Goal: Find specific page/section: Find specific page/section

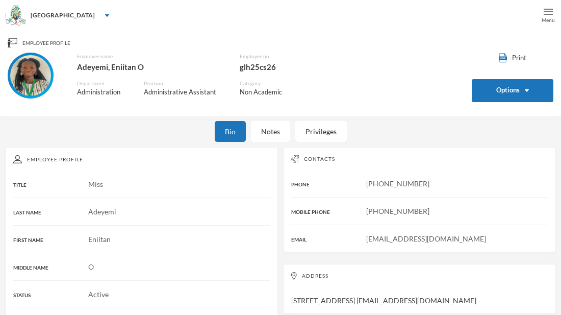
click at [548, 13] on img at bounding box center [547, 11] width 9 height 9
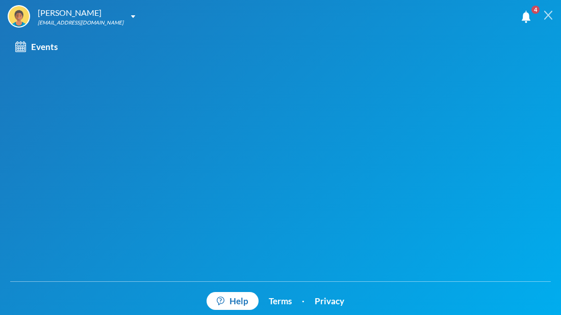
click at [549, 14] on img at bounding box center [547, 15] width 9 height 9
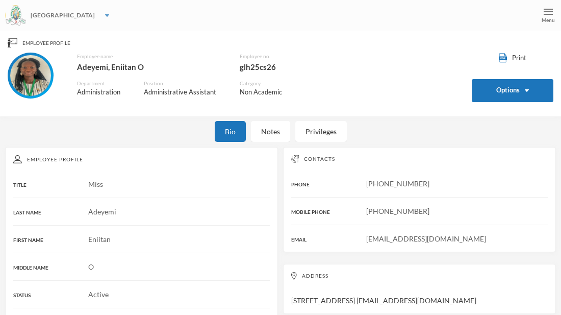
click at [71, 16] on div "[GEOGRAPHIC_DATA]" at bounding box center [63, 15] width 64 height 9
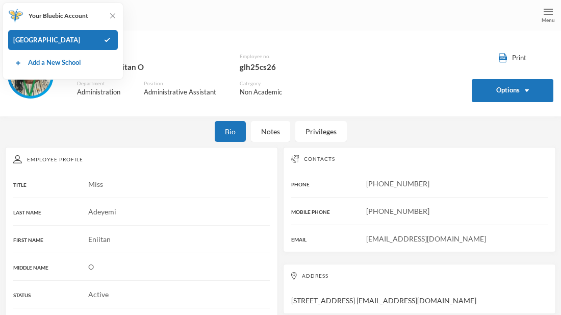
click at [205, 29] on div "[GEOGRAPHIC_DATA]" at bounding box center [280, 15] width 561 height 31
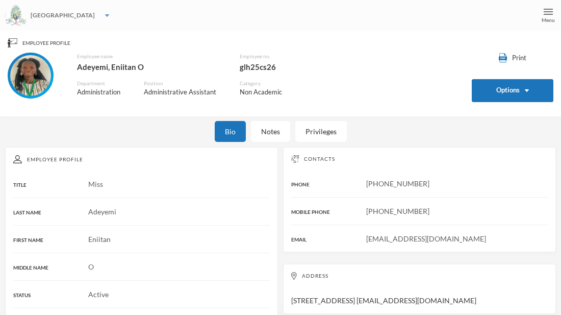
click at [136, 23] on div "[GEOGRAPHIC_DATA]" at bounding box center [280, 15] width 561 height 31
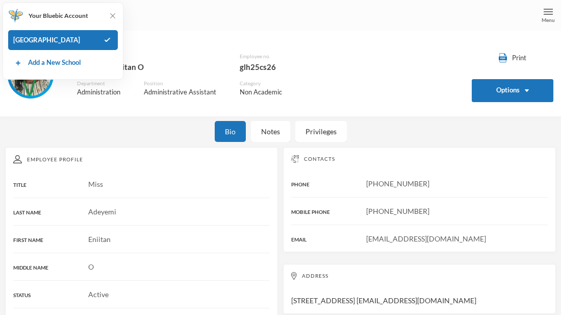
click at [136, 23] on div "[GEOGRAPHIC_DATA]" at bounding box center [280, 15] width 561 height 31
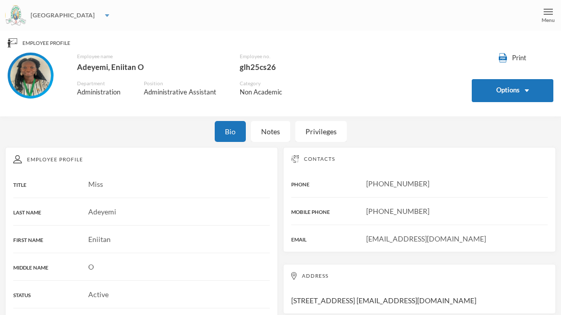
click at [136, 23] on div "[GEOGRAPHIC_DATA]" at bounding box center [280, 15] width 561 height 31
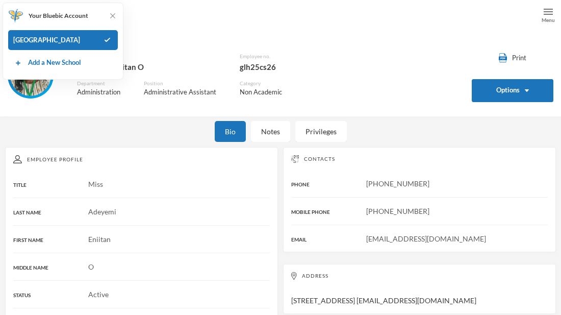
click at [355, 50] on div "Employee Profile Print Options Employee name [PERSON_NAME], Eniitan O Employee …" at bounding box center [280, 73] width 545 height 70
click at [112, 19] on img at bounding box center [113, 16] width 10 height 10
